Goal: Task Accomplishment & Management: Manage account settings

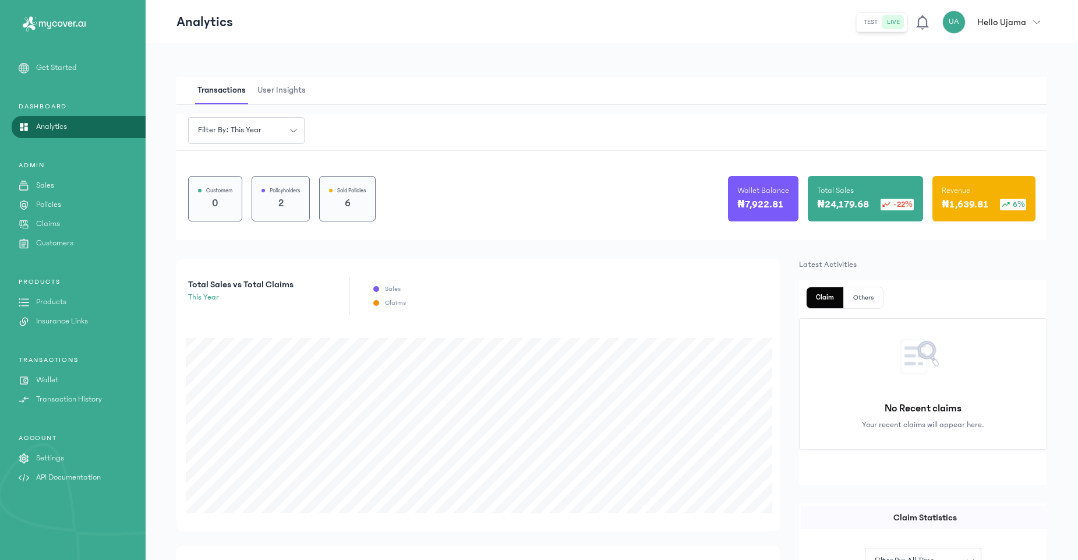
click at [53, 479] on p "API Documentation" at bounding box center [68, 477] width 65 height 12
click at [55, 460] on p "Settings" at bounding box center [50, 458] width 28 height 12
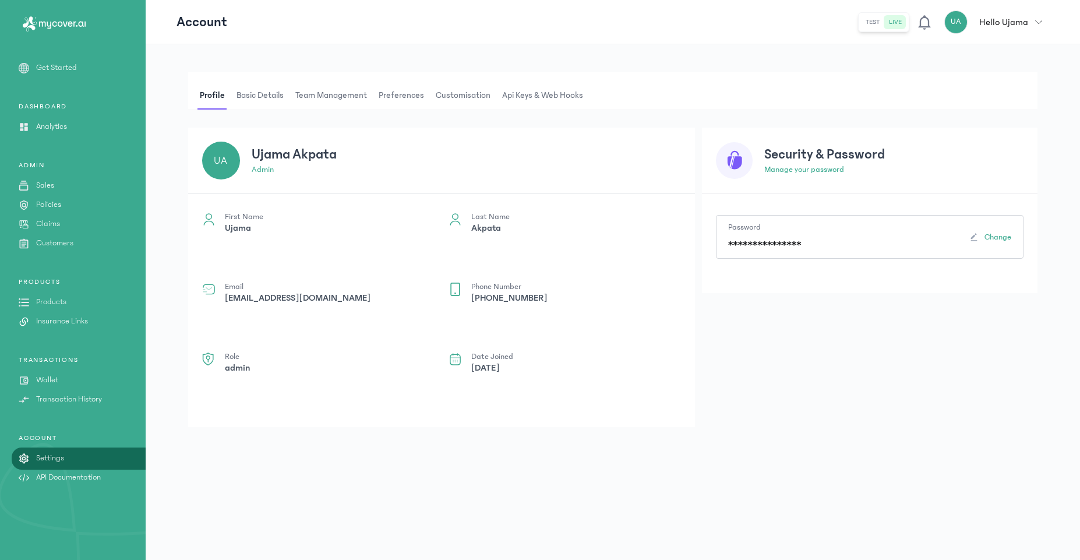
click at [549, 90] on span "Api Keys & Web hooks" at bounding box center [543, 96] width 86 height 28
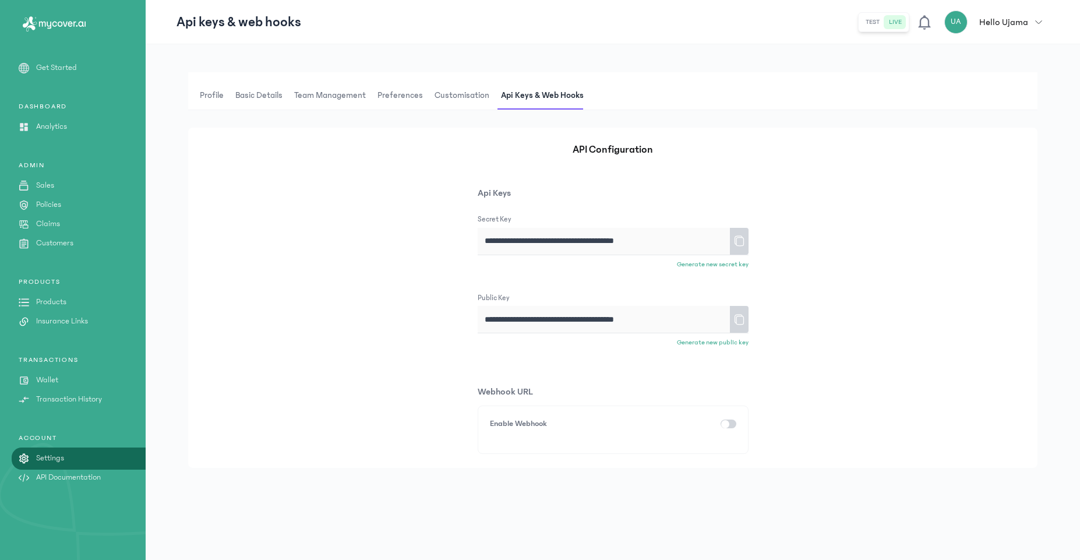
click at [884, 23] on button "test" at bounding box center [895, 22] width 22 height 14
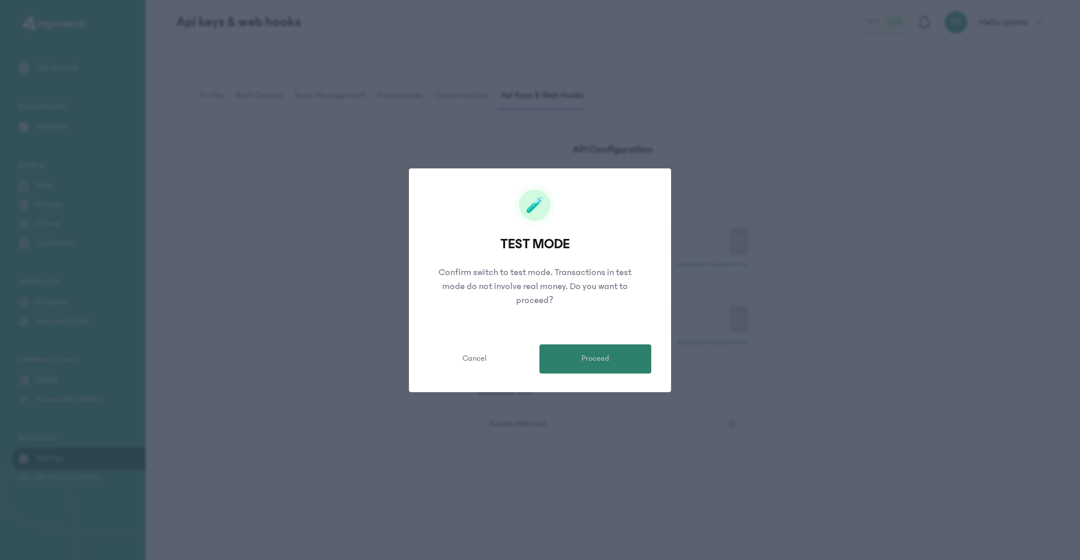
click at [624, 357] on button "Proceed" at bounding box center [595, 358] width 112 height 29
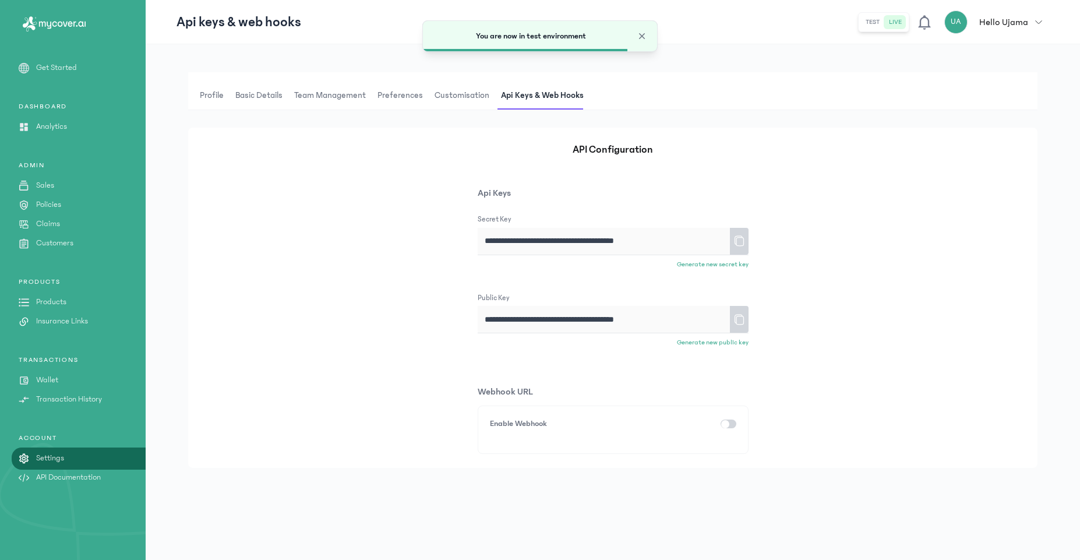
type input "**********"
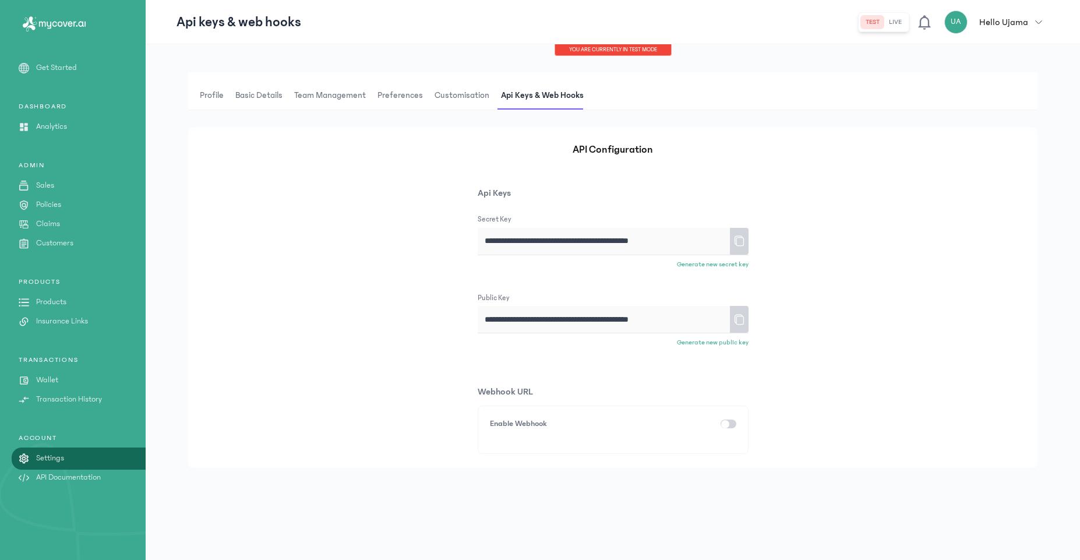
click at [735, 240] on icon at bounding box center [738, 241] width 9 height 10
click at [741, 317] on icon at bounding box center [739, 319] width 12 height 20
click at [897, 22] on button "live" at bounding box center [895, 22] width 22 height 14
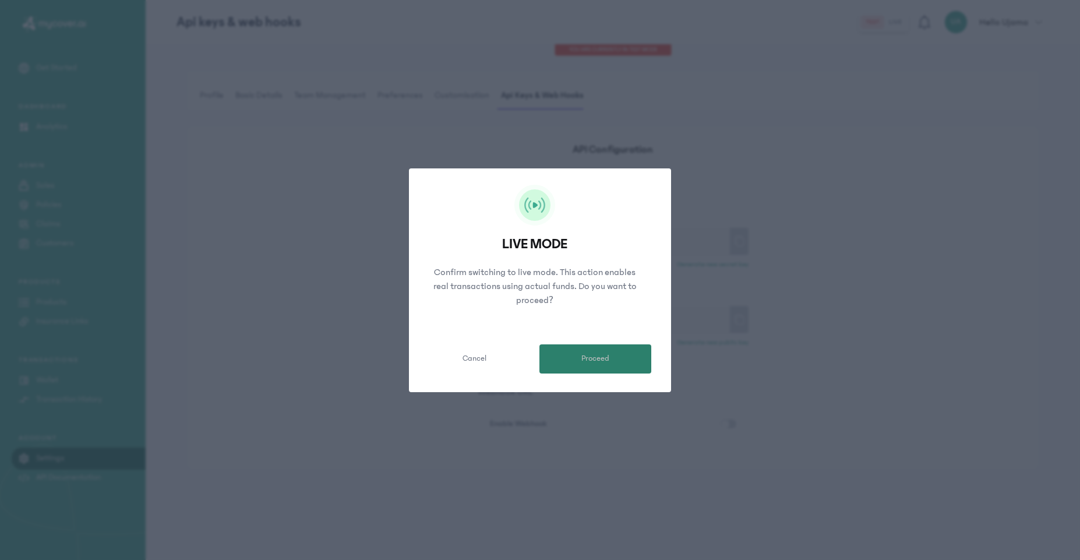
click at [600, 355] on span "Proceed" at bounding box center [595, 358] width 28 height 12
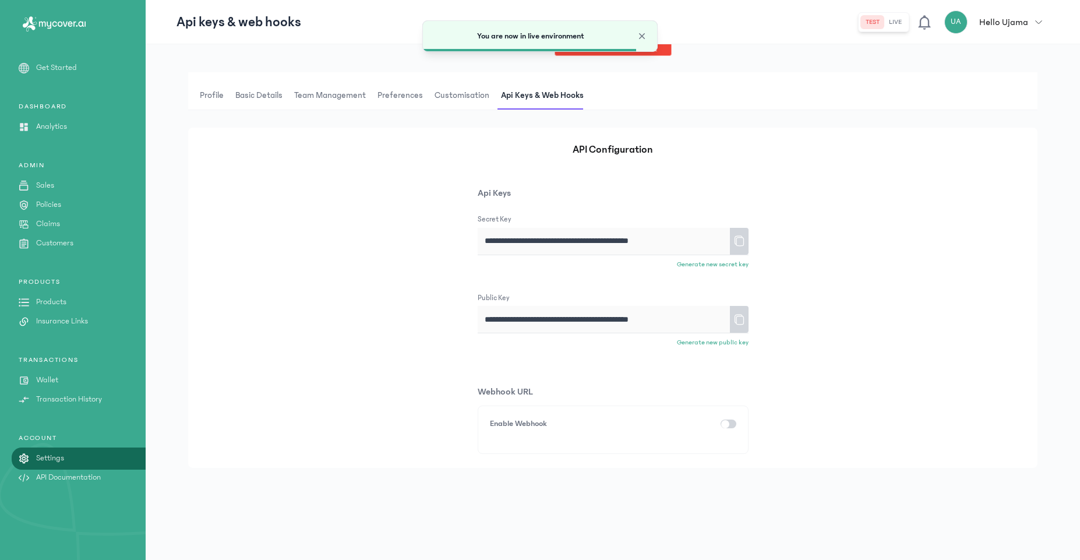
type input "**********"
